Goal: Task Accomplishment & Management: Use online tool/utility

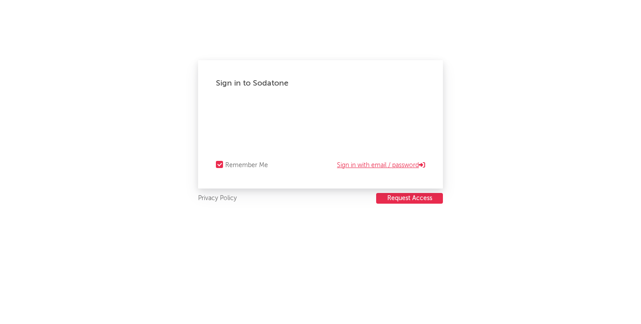
click at [370, 164] on link "Sign in with email / password" at bounding box center [381, 165] width 88 height 11
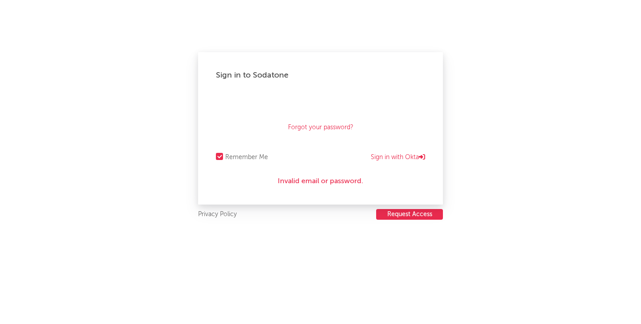
click at [263, 114] on div "Forgot your password?" at bounding box center [320, 116] width 209 height 45
click at [402, 157] on link "Sign in with Okta" at bounding box center [398, 157] width 54 height 11
